Goal: Entertainment & Leisure: Consume media (video, audio)

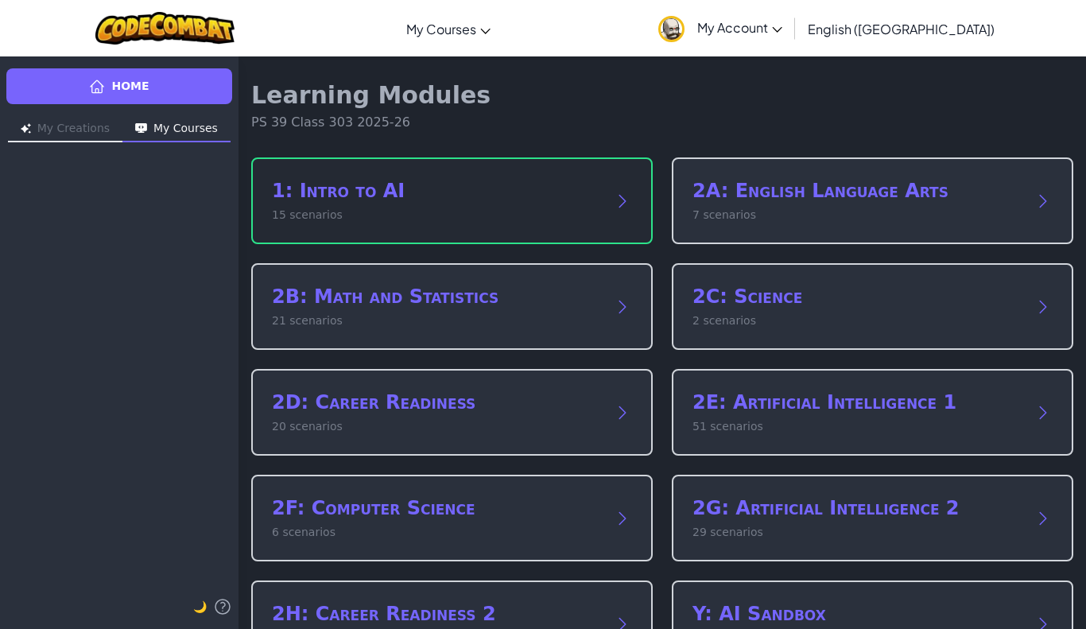
click at [369, 178] on h2 "1: Intro to AI" at bounding box center [436, 190] width 328 height 25
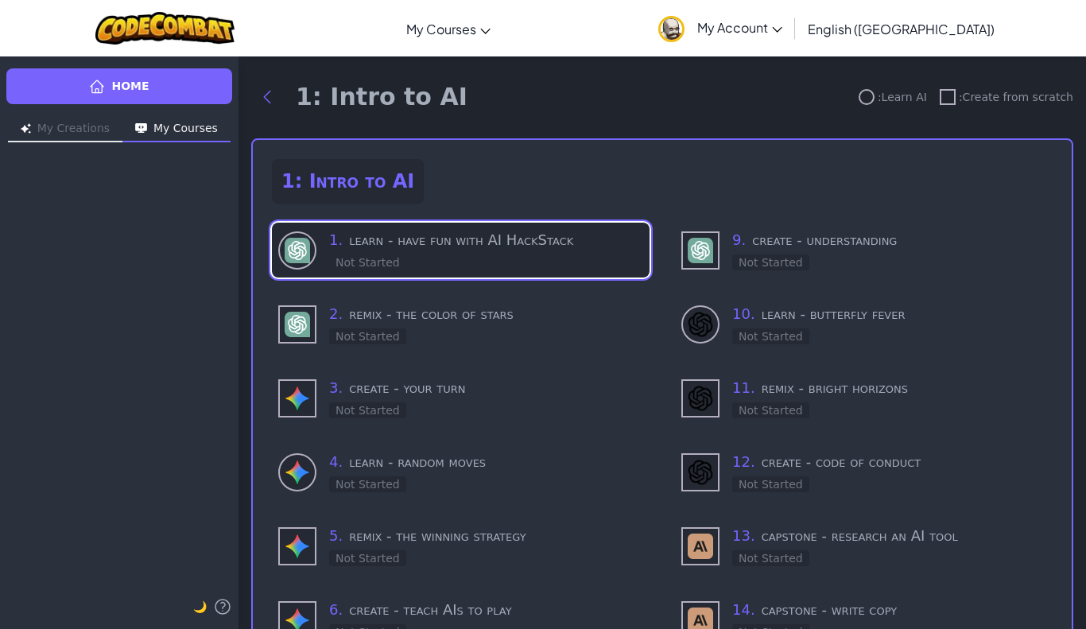
click at [486, 250] on h3 "1 . learn - have fun with AI HackStack" at bounding box center [486, 240] width 314 height 22
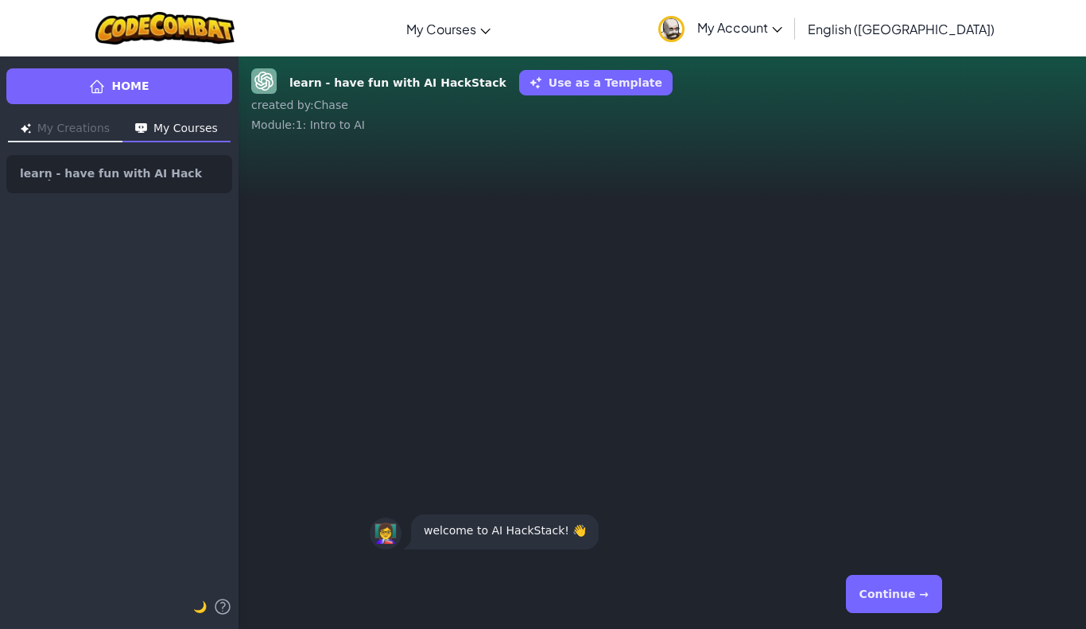
click at [45, 122] on button "My Creations" at bounding box center [65, 129] width 114 height 25
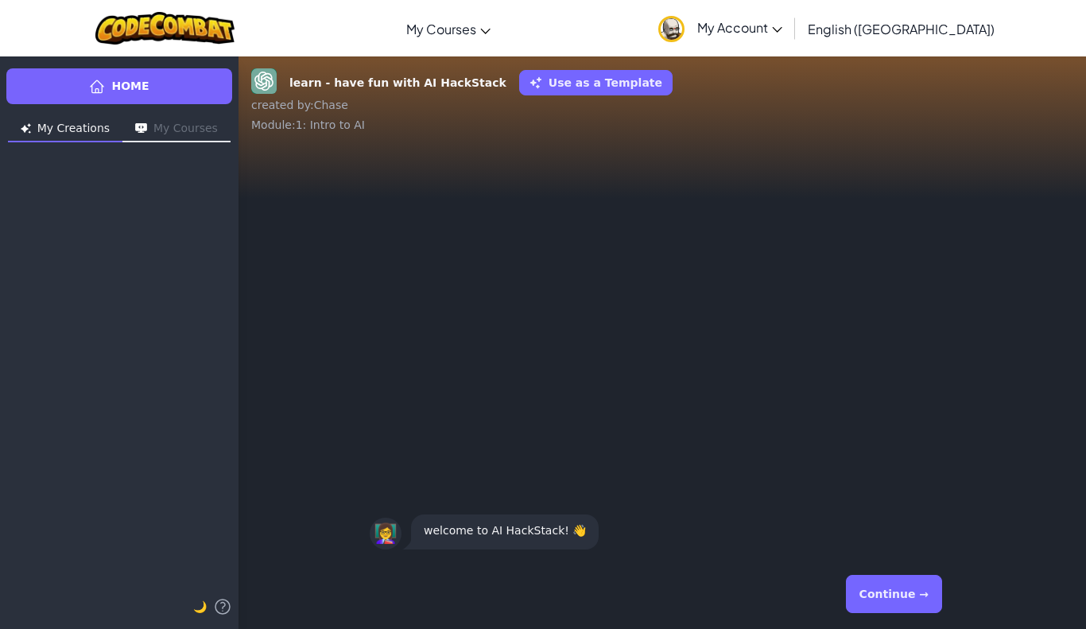
click at [174, 136] on button "My Courses" at bounding box center [176, 129] width 108 height 25
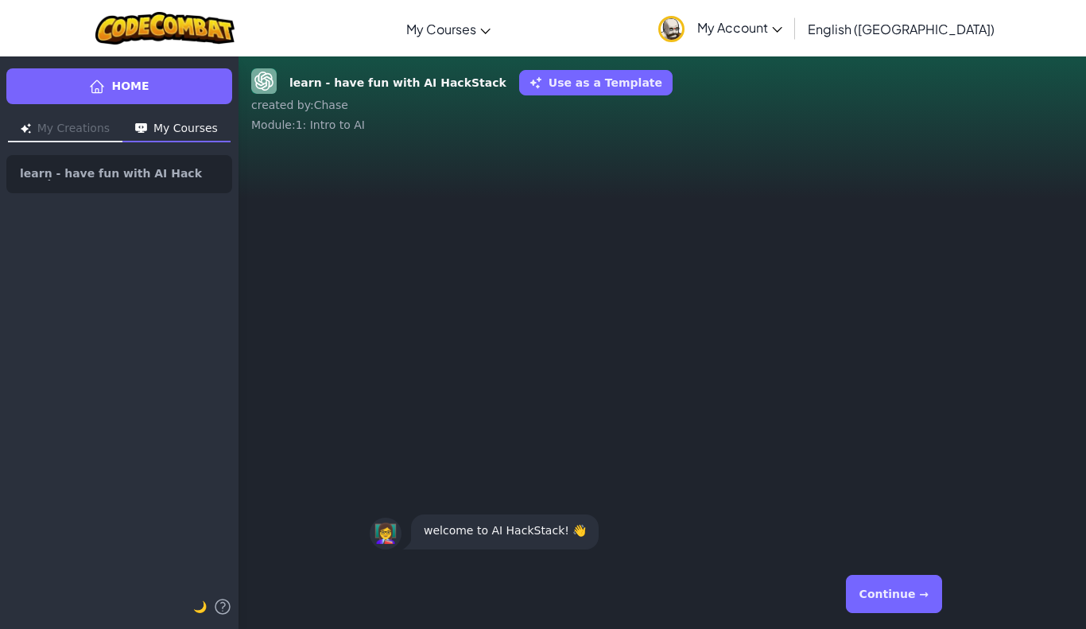
click at [884, 584] on button "Continue →" at bounding box center [894, 594] width 96 height 38
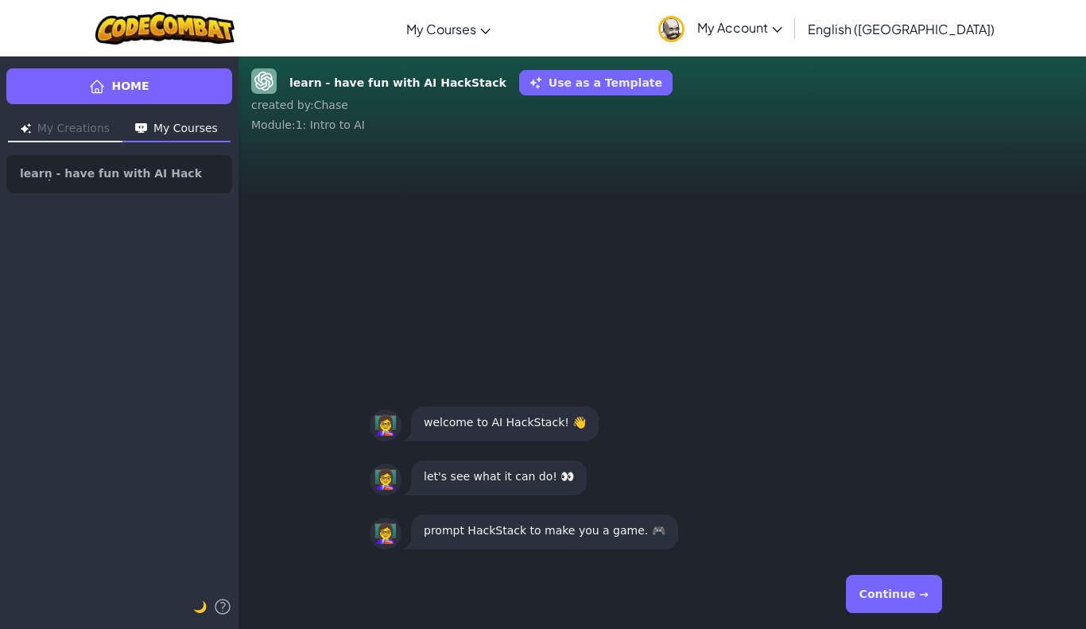
click at [884, 584] on button "Continue →" at bounding box center [894, 594] width 96 height 38
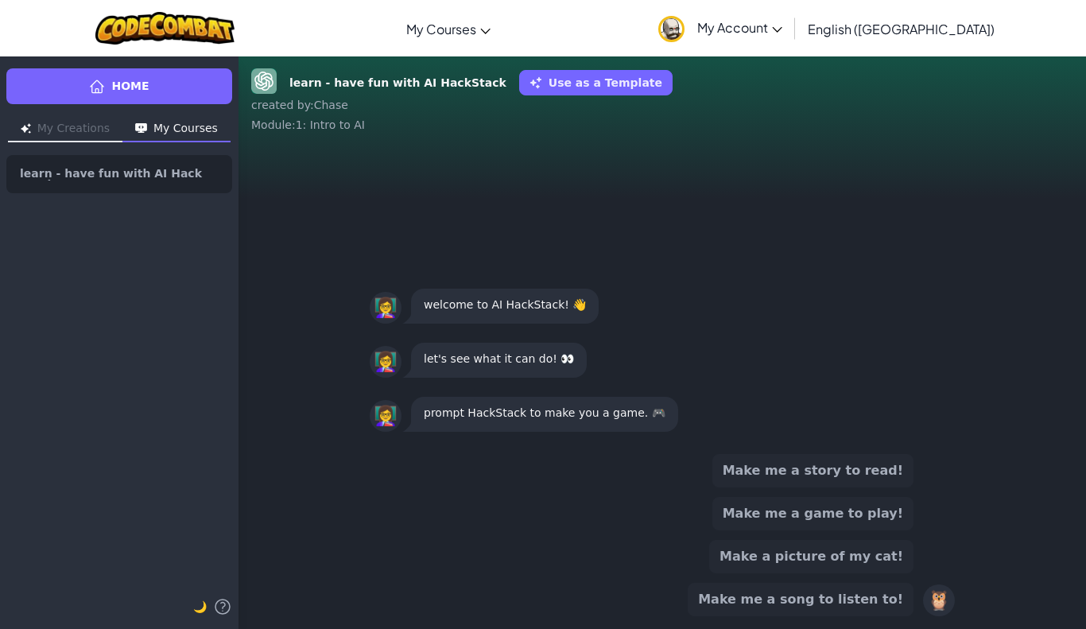
click at [815, 513] on button "Make me a game to play!" at bounding box center [812, 513] width 201 height 33
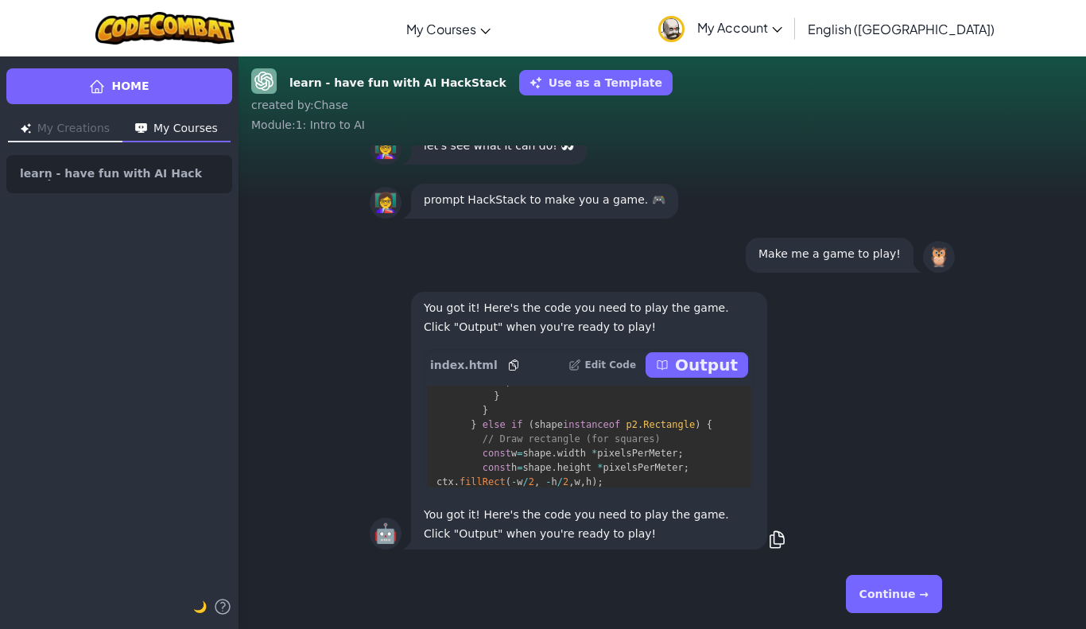
scroll to position [6211, 0]
click at [719, 364] on p "Output" at bounding box center [706, 365] width 63 height 22
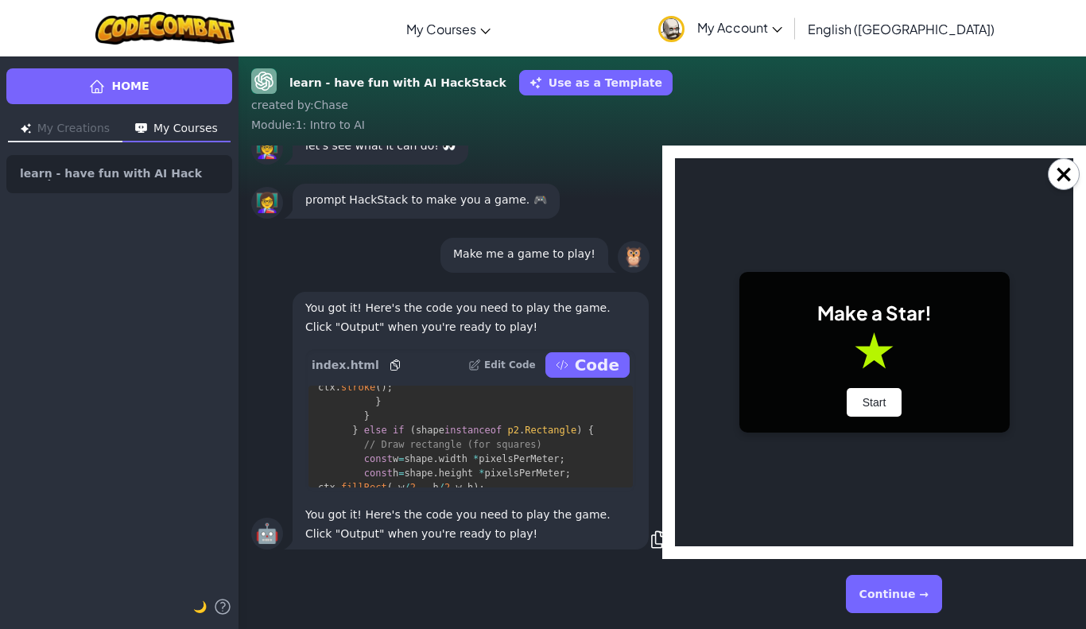
scroll to position [0, 0]
click at [875, 401] on button "Start" at bounding box center [875, 402] width 56 height 29
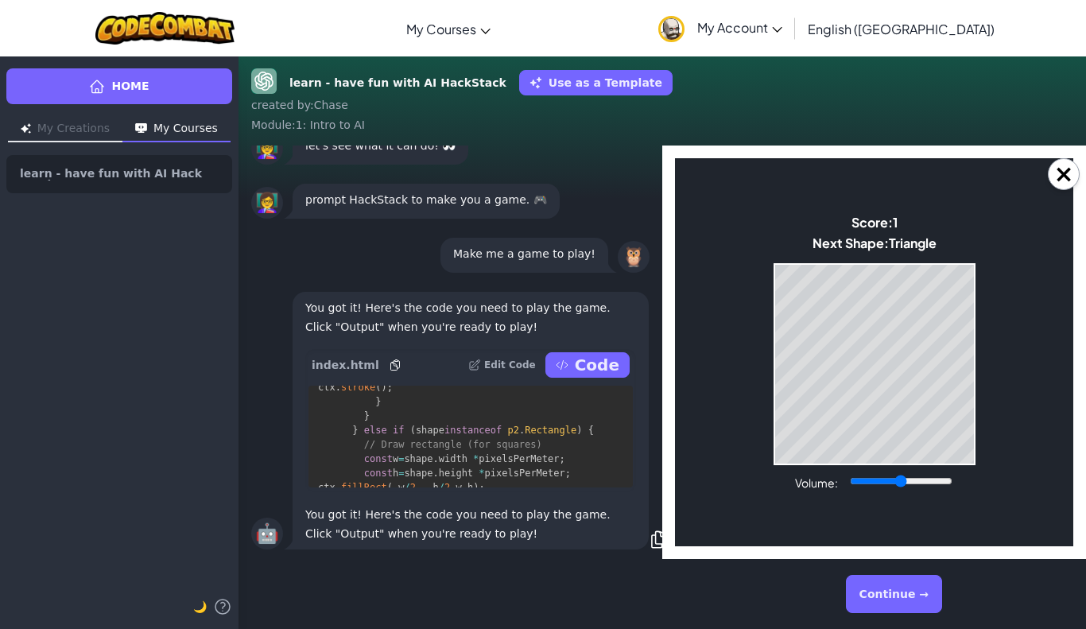
click at [871, 465] on body "Make a Star! Start Score: 1 Next Shape: Triangle Game Over Your stack reached t…" at bounding box center [874, 352] width 398 height 388
click at [877, 465] on body "Make a Star! Start Score: 1 Next Shape: Triangle Game Over Your stack reached t…" at bounding box center [874, 352] width 398 height 388
click at [890, 468] on body "Make a Star! Start Score: 1 Next Shape: Triangle Game Over Your stack reached t…" at bounding box center [874, 352] width 398 height 388
click at [889, 467] on body "Make a Star! Start Score: 1 Next Shape: Triangle Game Over Your stack reached t…" at bounding box center [874, 352] width 398 height 388
drag, startPoint x: 903, startPoint y: 475, endPoint x: 1057, endPoint y: 472, distance: 154.3
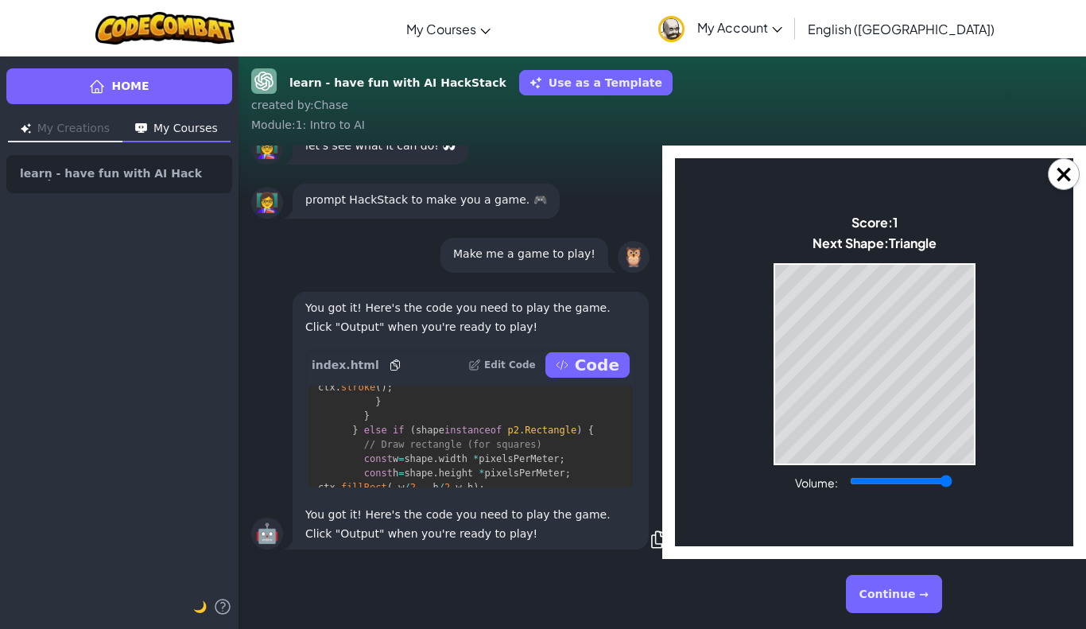
click at [952, 475] on input "Volume:" at bounding box center [901, 481] width 103 height 13
click at [890, 463] on div "Game Over Your stack reached the top! Restart" at bounding box center [875, 364] width 202 height 202
click at [680, 269] on body "Make a Star! Start Score: 14 Next Shape: Circle Game Over Your stack reached th…" at bounding box center [874, 352] width 398 height 388
type input "0.53"
click at [903, 475] on input "Volume:" at bounding box center [901, 481] width 103 height 13
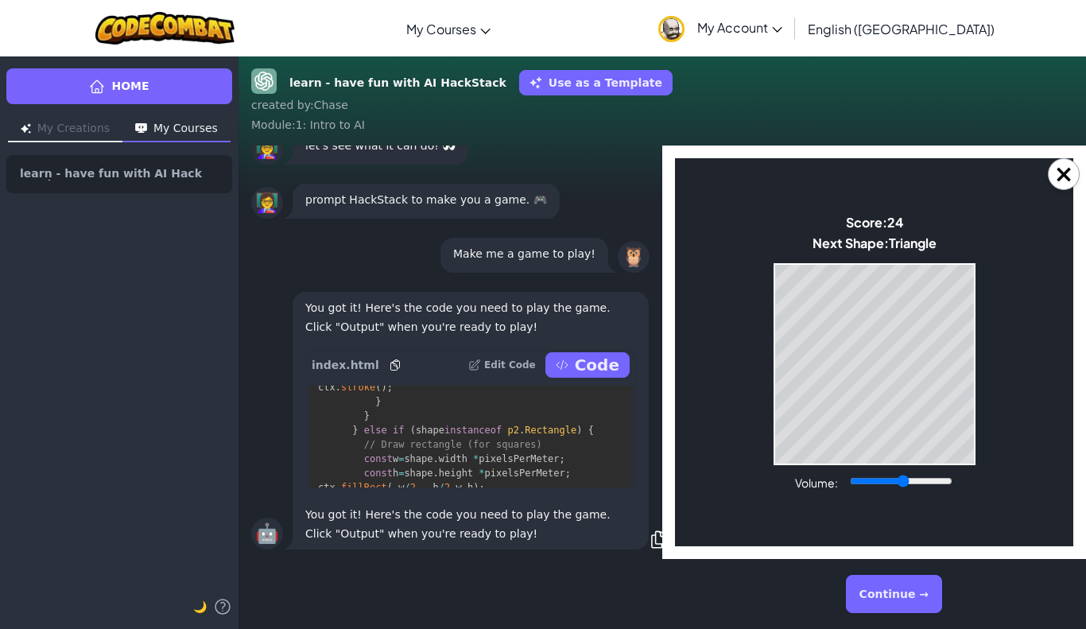
click at [903, 475] on input "Volume:" at bounding box center [901, 481] width 103 height 13
click at [984, 460] on body "Make a Star! Start Score: 167 Next Shape: [GEOGRAPHIC_DATA] Game Over Your stac…" at bounding box center [874, 352] width 398 height 388
click at [933, 464] on div "Game Over Your stack reached the top! Restart" at bounding box center [875, 364] width 202 height 202
click at [978, 467] on body "Make a Star! Start Score: 201 Next Shape: [GEOGRAPHIC_DATA] Game Over Your stac…" at bounding box center [874, 352] width 398 height 388
click at [958, 465] on body "Make a Star! Start Score: 201 Next Shape: [GEOGRAPHIC_DATA] Game Over Your stac…" at bounding box center [874, 352] width 398 height 388
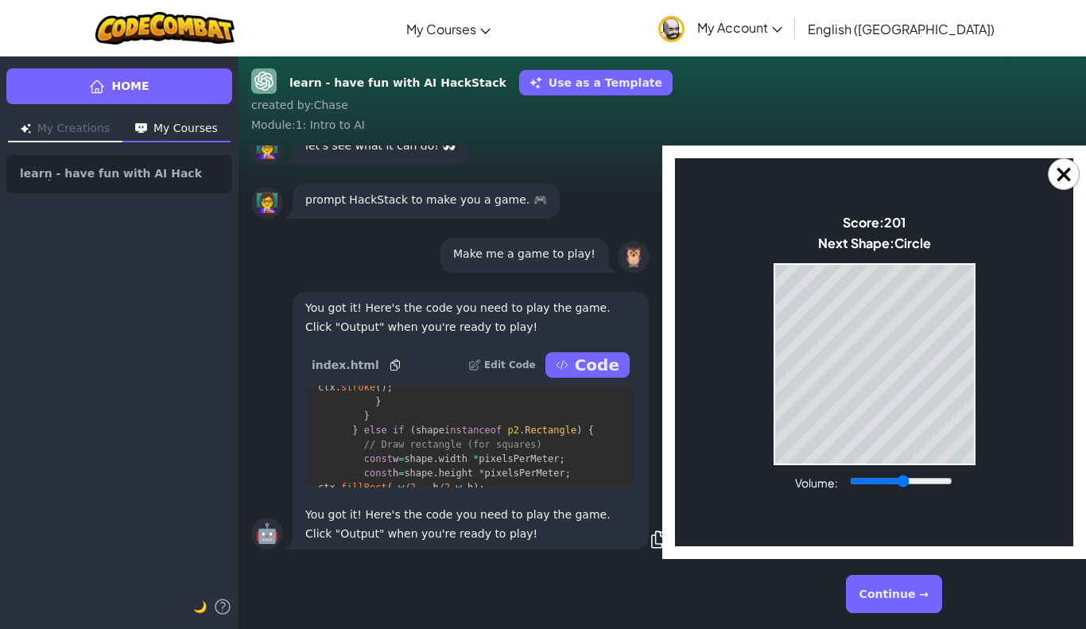
click at [967, 466] on body "Make a Star! Start Score: 201 Next Shape: Circle Game Over Your stack reached t…" at bounding box center [874, 352] width 398 height 388
click at [964, 466] on body "Make a Star! Start Score: 201 Next Shape: Circle Game Over Your stack reached t…" at bounding box center [874, 352] width 398 height 388
click at [962, 464] on div "Game Over Your stack reached the top! Restart" at bounding box center [875, 364] width 202 height 202
click at [946, 469] on body "Make a Star! Start Score: 201 Next Shape: Hexagon Game Over Your stack reached …" at bounding box center [874, 352] width 398 height 388
click at [980, 471] on body "Make a Star! Start Score: 246 Next Shape: Circle Game Over Your stack reached t…" at bounding box center [874, 352] width 398 height 388
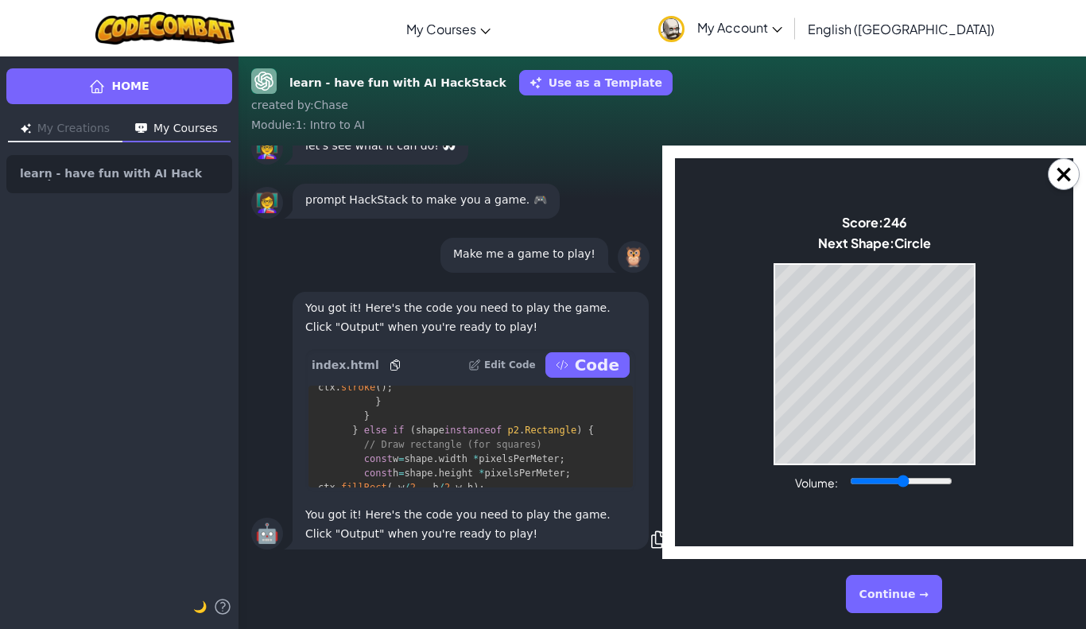
click at [981, 470] on body "Make a Star! Start Score: 246 Next Shape: Circle Game Over Your stack reached t…" at bounding box center [874, 352] width 398 height 388
click at [977, 454] on body "Make a Star! Start Score: 249 Next Shape: Square Game Over Your stack reached t…" at bounding box center [874, 352] width 398 height 388
click at [975, 455] on div "Game Over Your stack reached the top! Restart" at bounding box center [875, 364] width 202 height 202
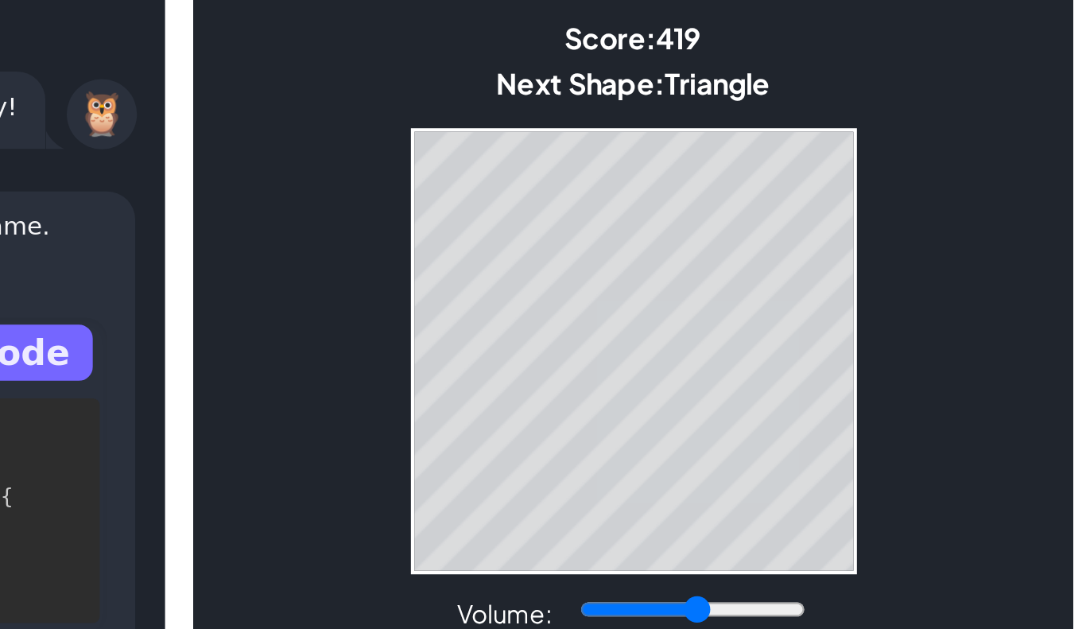
click at [419, 207] on body "Make a Star! Start Score: 419 Next Shape: Triangle Game Over Your stack reached…" at bounding box center [391, 91] width 398 height 388
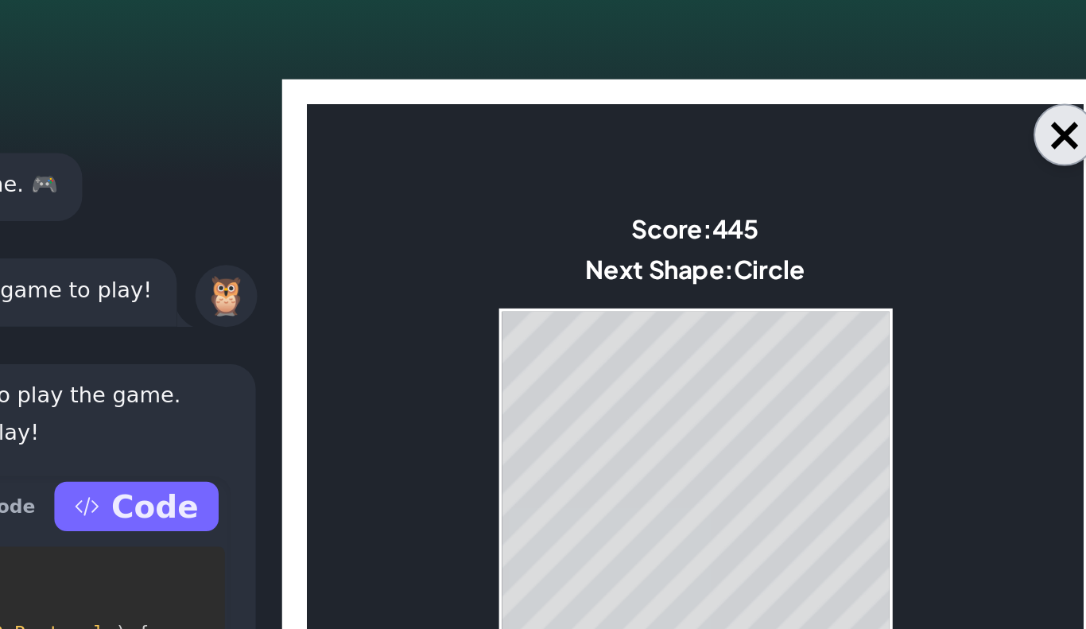
click at [1053, 177] on button "×" at bounding box center [1064, 174] width 32 height 32
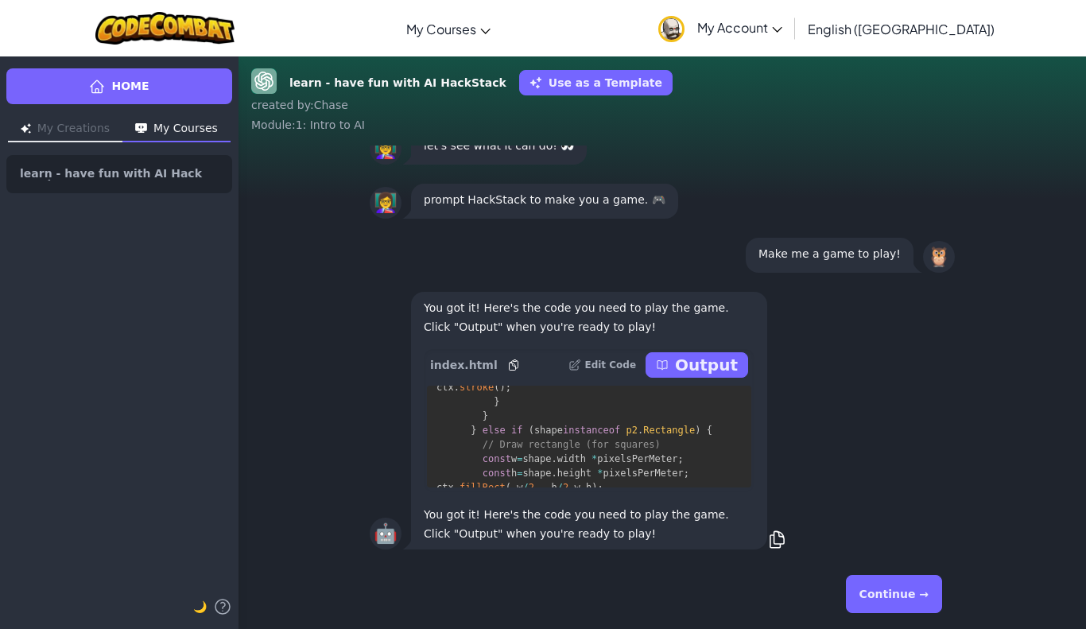
click at [915, 597] on button "Continue →" at bounding box center [894, 594] width 96 height 38
